Goal: Information Seeking & Learning: Learn about a topic

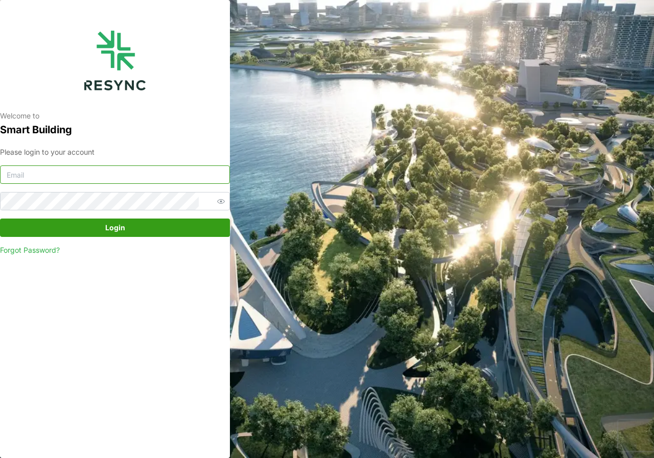
type input "[DOMAIN_NAME][EMAIL_ADDRESS][DOMAIN_NAME]"
click at [135, 231] on span "Login" at bounding box center [115, 227] width 210 height 17
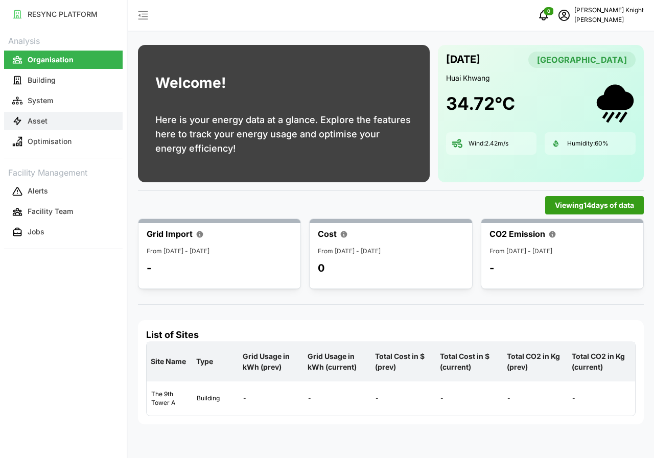
click at [51, 116] on button "Asset" at bounding box center [63, 121] width 118 height 18
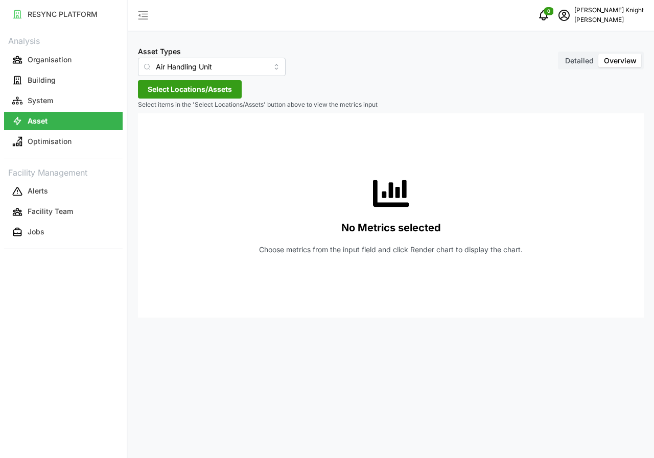
click at [146, 66] on icon at bounding box center [147, 67] width 8 height 8
click at [580, 63] on span "Detailed" at bounding box center [579, 60] width 29 height 9
click at [560, 54] on input "Detailed" at bounding box center [560, 54] width 0 height 0
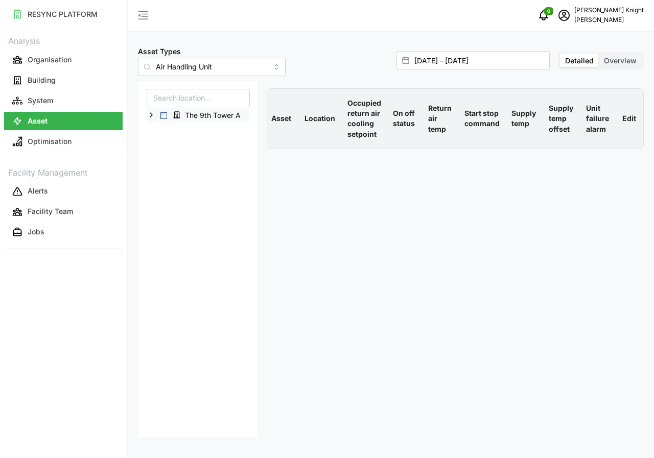
click at [167, 119] on div "The 9th Tower A" at bounding box center [198, 115] width 102 height 15
click at [164, 115] on span "Select The 9th Tower A" at bounding box center [163, 115] width 7 height 7
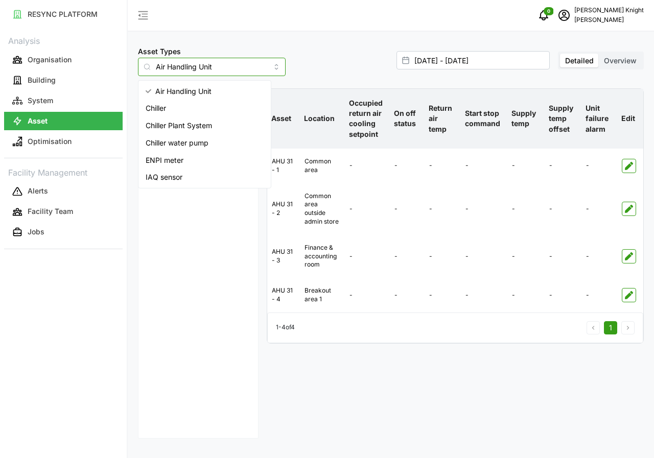
click at [257, 66] on input "Air Handling Unit" at bounding box center [212, 67] width 148 height 18
click at [160, 175] on span "IAQ sensor" at bounding box center [164, 177] width 37 height 11
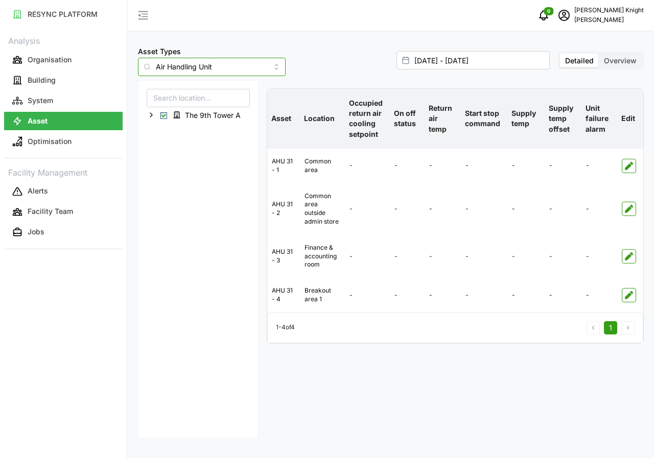
type input "IAQ sensor"
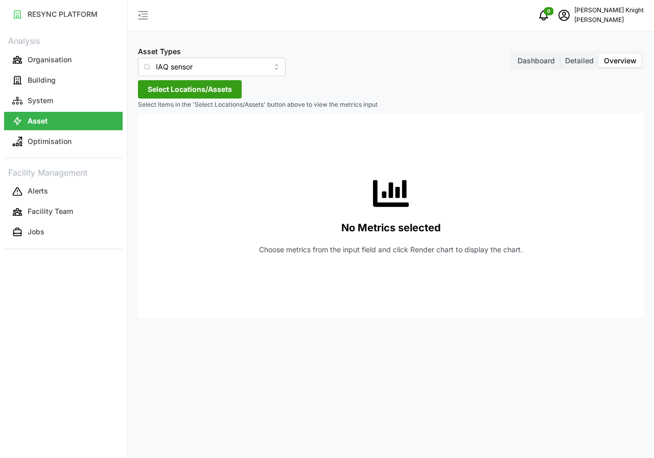
click at [579, 60] on span "Detailed" at bounding box center [579, 60] width 29 height 9
click at [560, 54] on input "Detailed" at bounding box center [560, 54] width 0 height 0
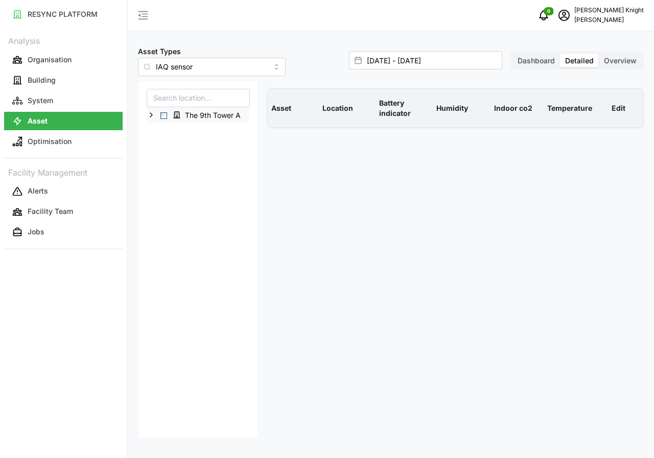
click at [161, 117] on span "Select The 9th Tower A" at bounding box center [163, 115] width 7 height 7
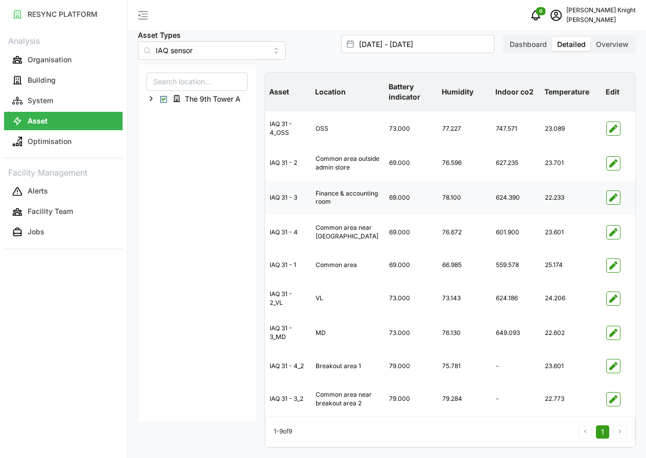
scroll to position [39, 0]
